Goal: Information Seeking & Learning: Check status

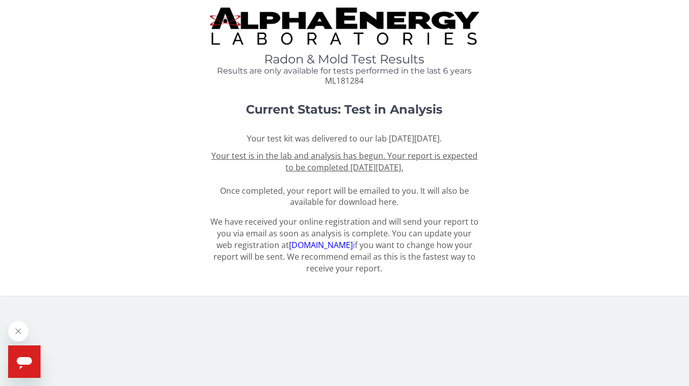
click at [348, 83] on span "ML181284" at bounding box center [344, 80] width 39 height 11
copy span "ML181284"
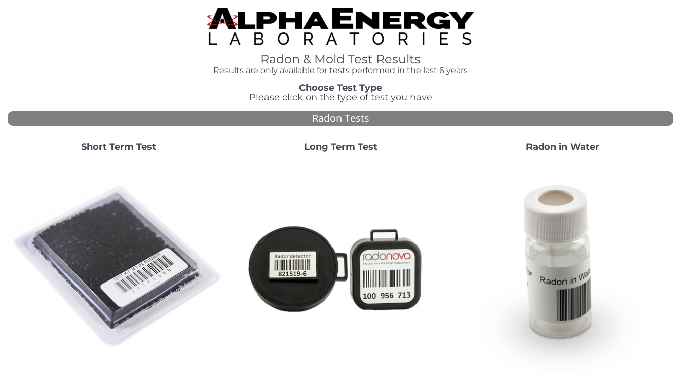
scroll to position [335, 0]
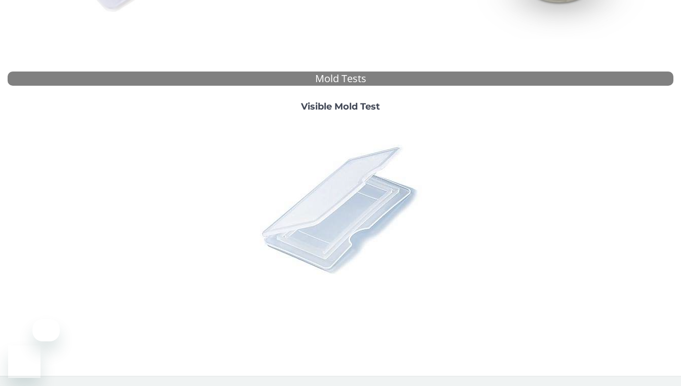
click at [364, 209] on img at bounding box center [340, 208] width 177 height 177
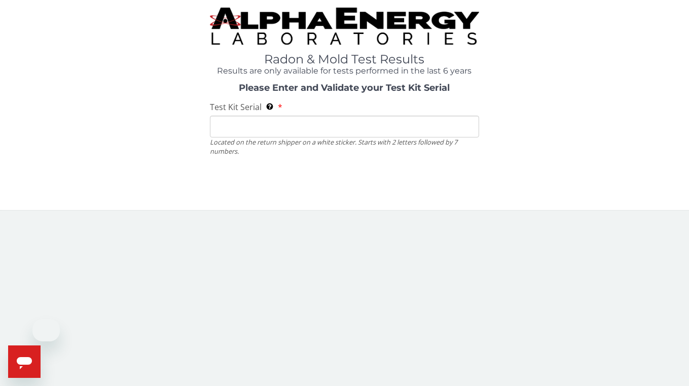
scroll to position [0, 0]
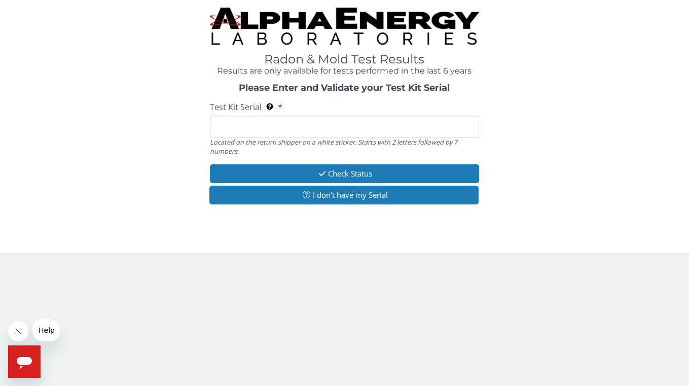
click at [349, 131] on input "Test Kit Serial Located on the return shipper on a white sticker. Starts with 2…" at bounding box center [345, 127] width 270 height 22
paste input "ML181284"
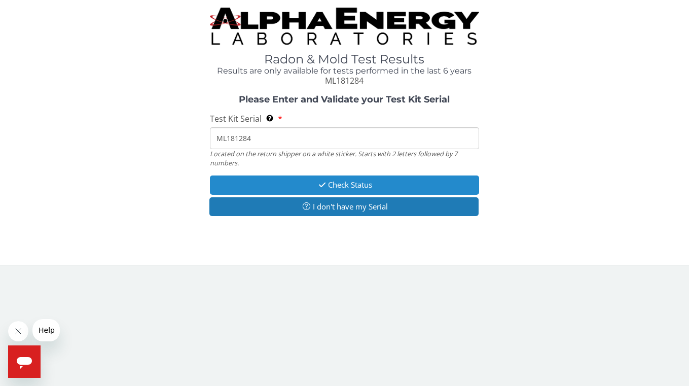
type input "ML181284"
click at [341, 184] on button "Check Status" at bounding box center [345, 184] width 270 height 19
